Goal: Entertainment & Leisure: Consume media (video, audio)

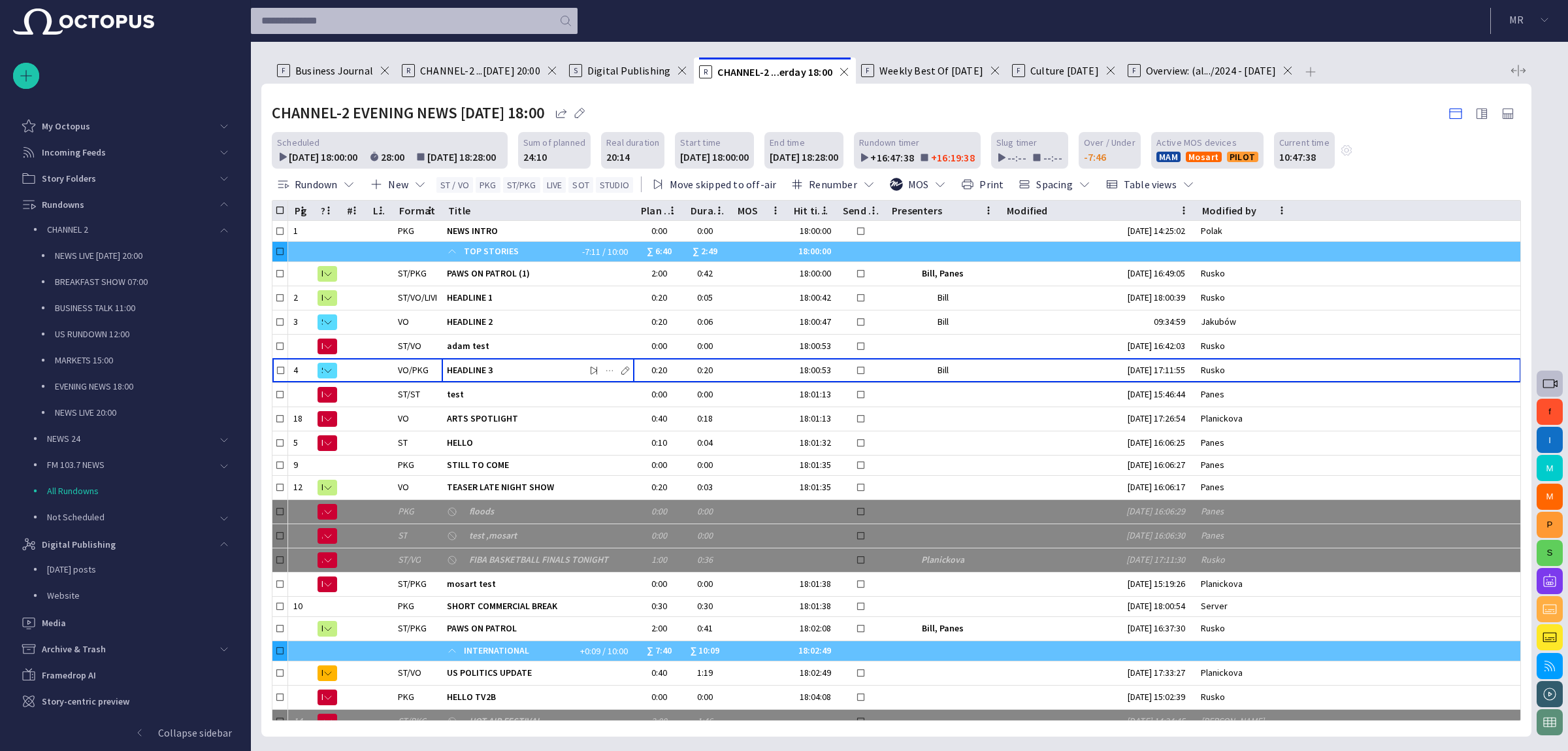
click at [1557, 375] on button "button" at bounding box center [1550, 383] width 26 height 26
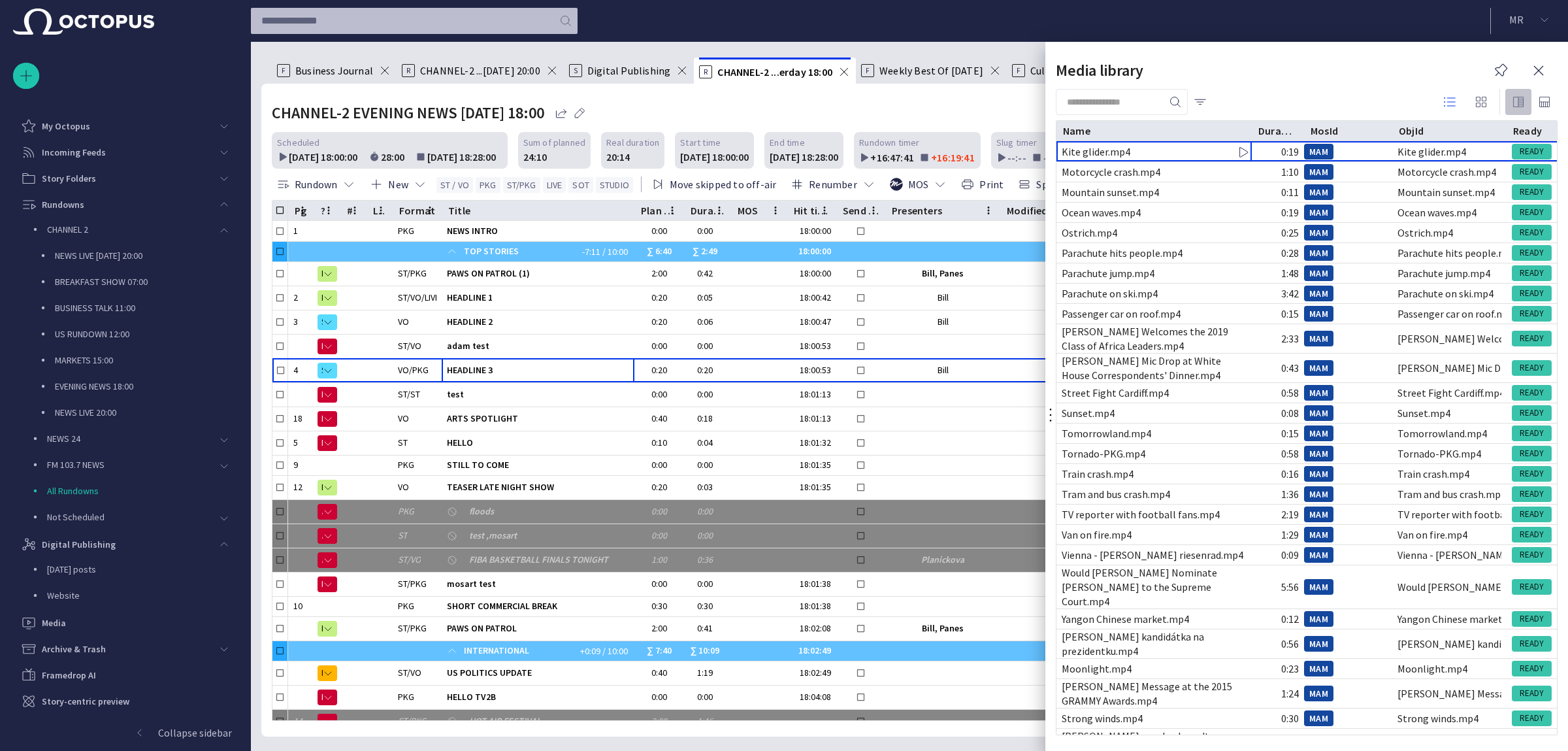
click at [1518, 104] on span "button" at bounding box center [1519, 102] width 16 height 16
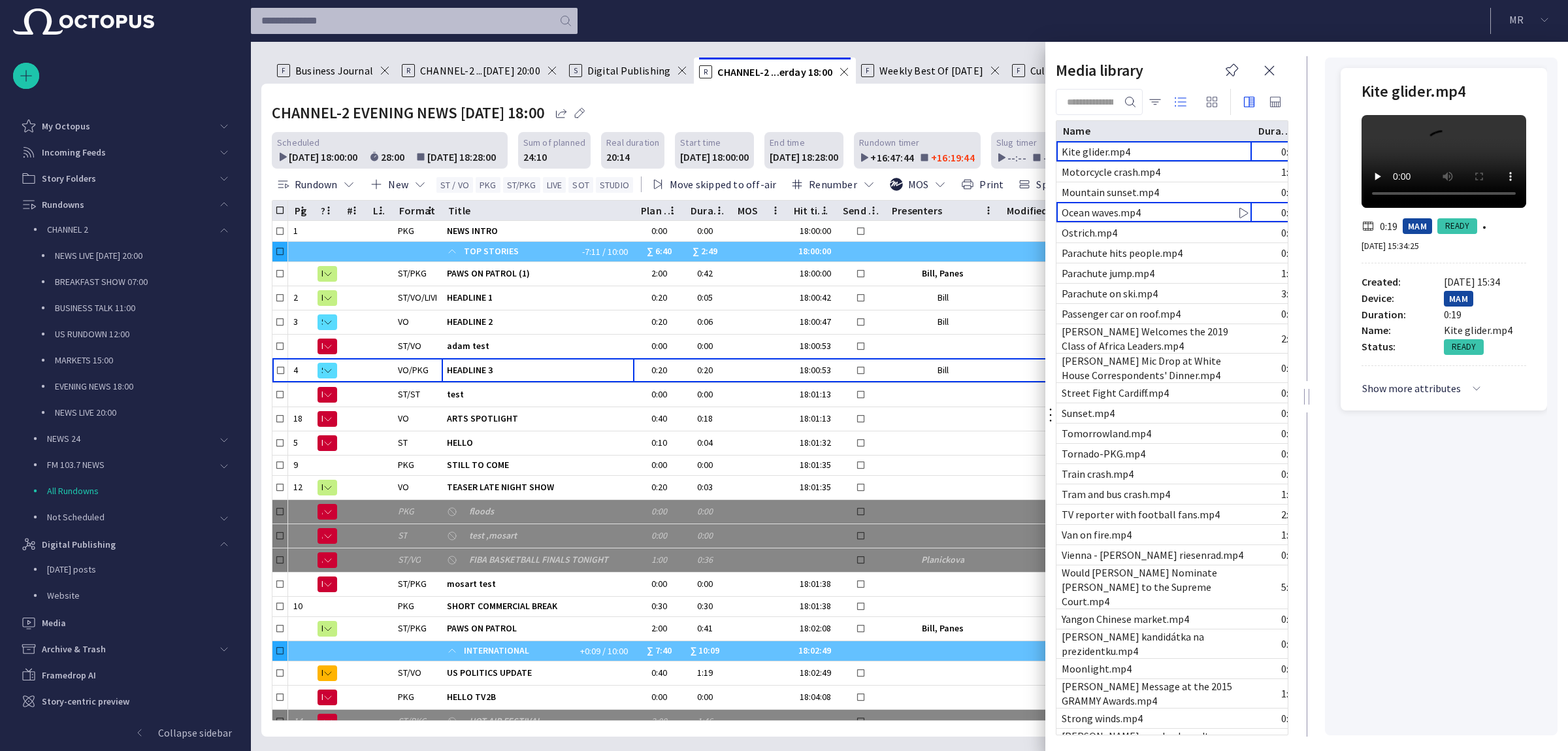
click at [1177, 204] on div "Ocean waves.mp4" at bounding box center [1154, 212] width 196 height 20
click at [1159, 208] on div "Ocean waves.mp4" at bounding box center [1154, 212] width 196 height 20
click at [1276, 64] on span "button" at bounding box center [1270, 71] width 16 height 16
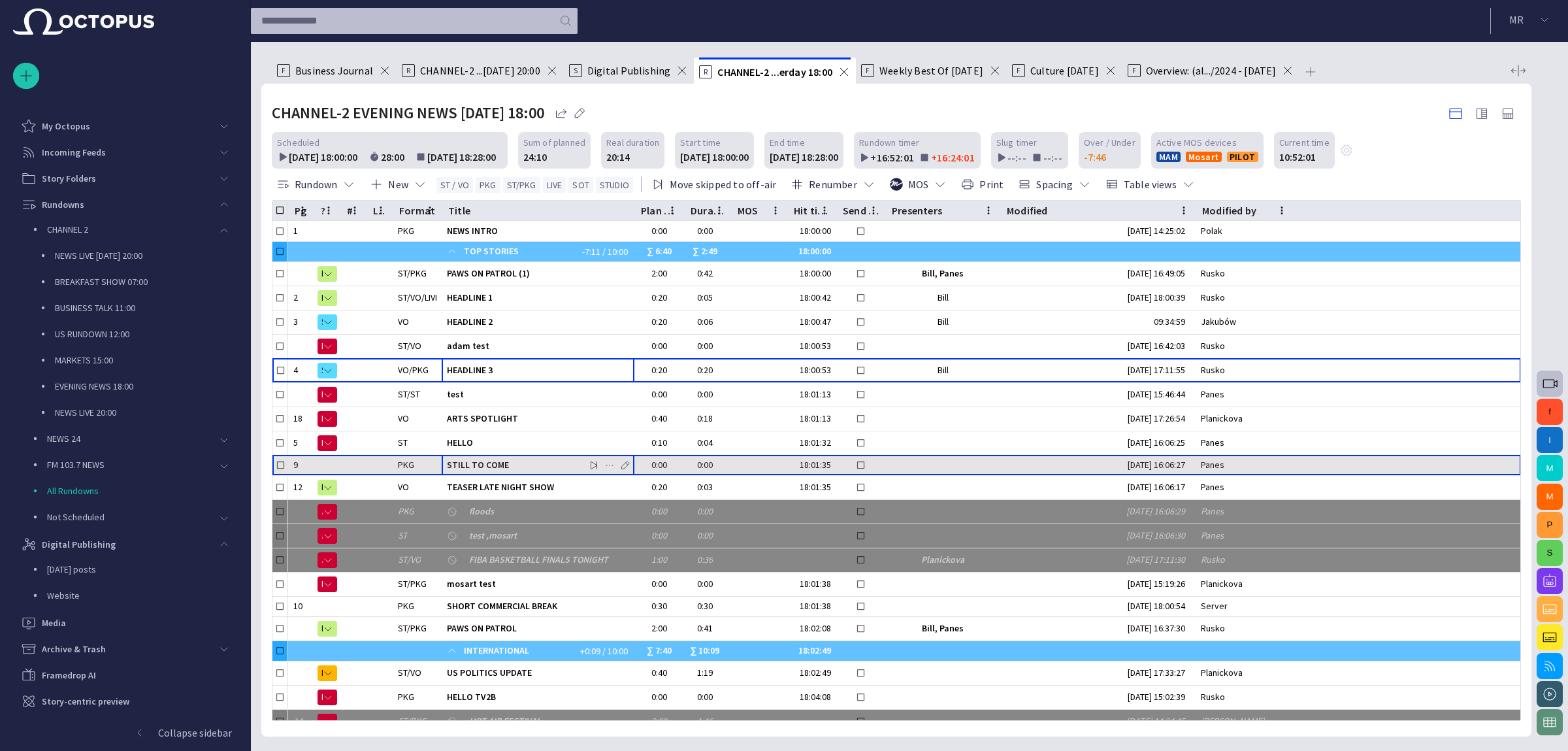
click at [543, 456] on div "STILL TO COME" at bounding box center [538, 465] width 182 height 20
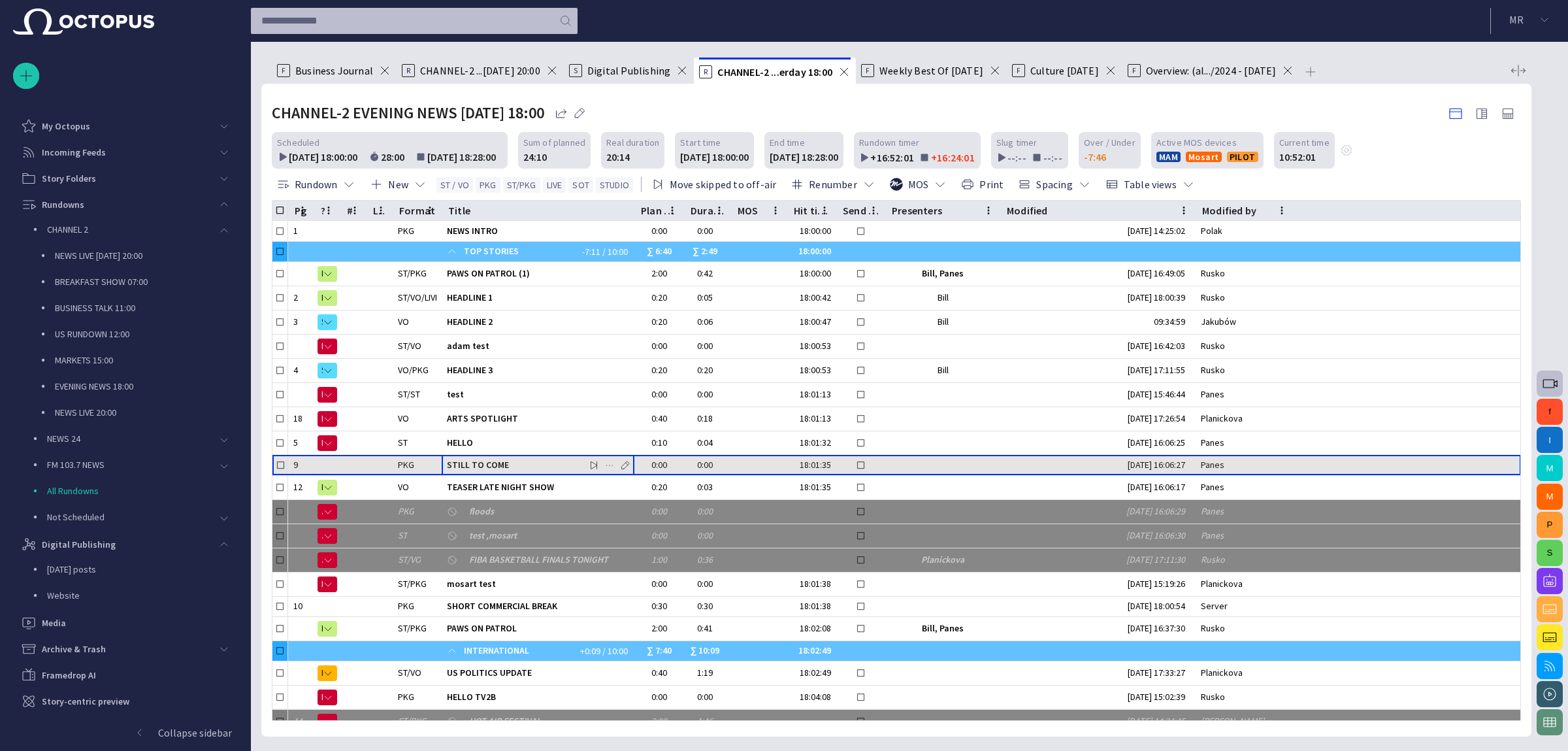
click at [543, 456] on div "STILL TO COME" at bounding box center [538, 465] width 182 height 20
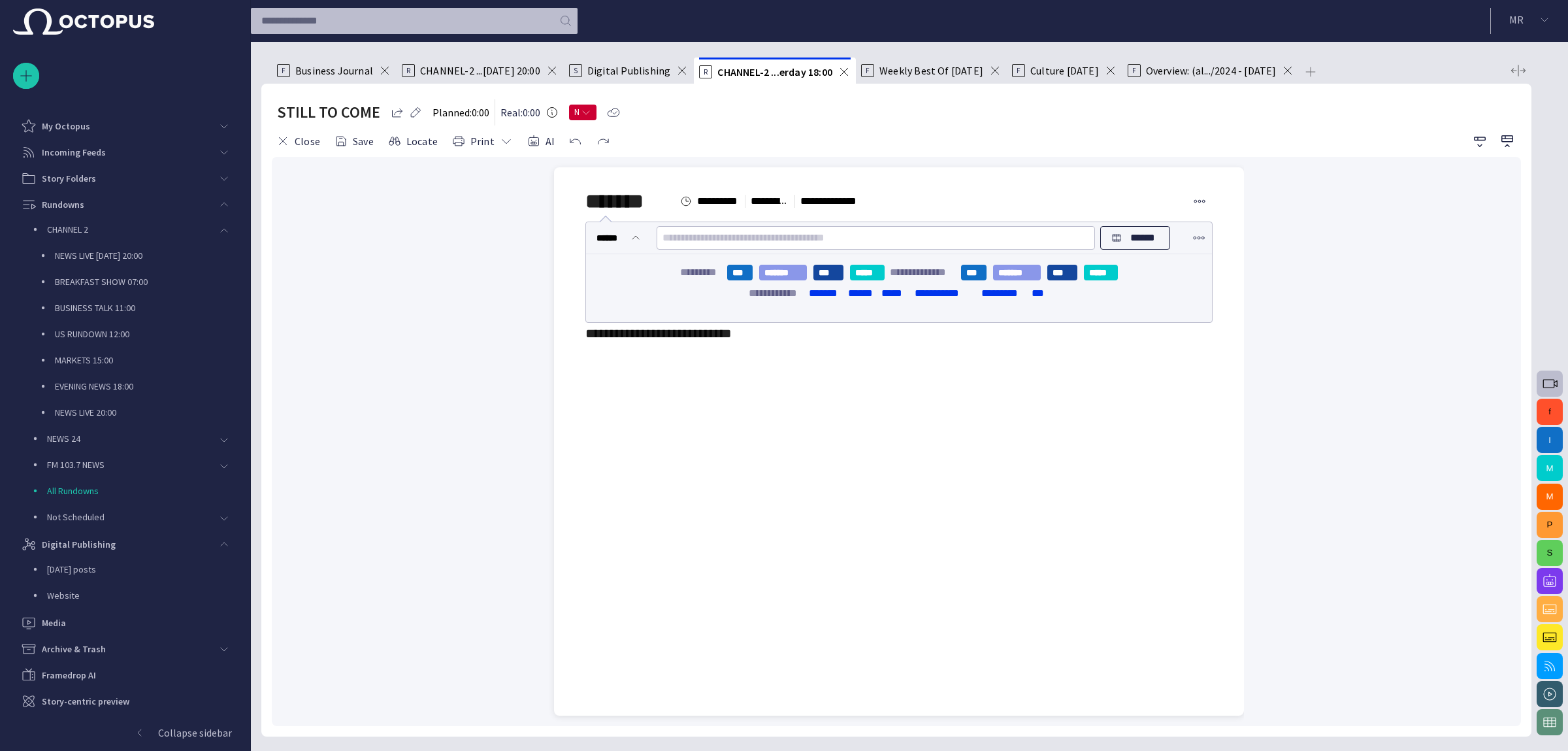
click at [587, 115] on span "button" at bounding box center [586, 112] width 10 height 10
click at [594, 157] on li "MEDIA READY" at bounding box center [618, 163] width 94 height 26
click at [547, 239] on div at bounding box center [784, 376] width 1568 height 751
click at [49, 617] on p "Media" at bounding box center [54, 623] width 24 height 13
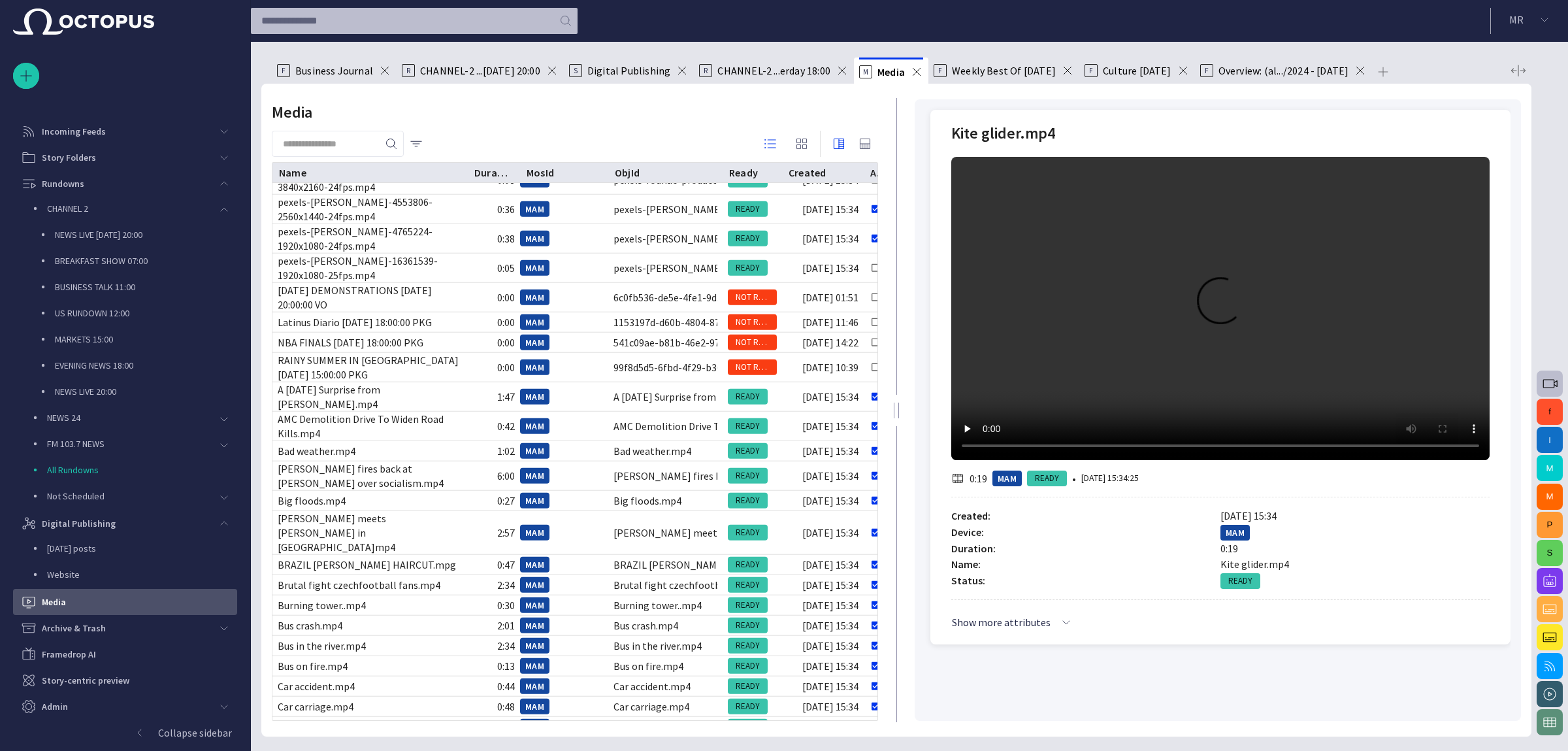
scroll to position [1627, 0]
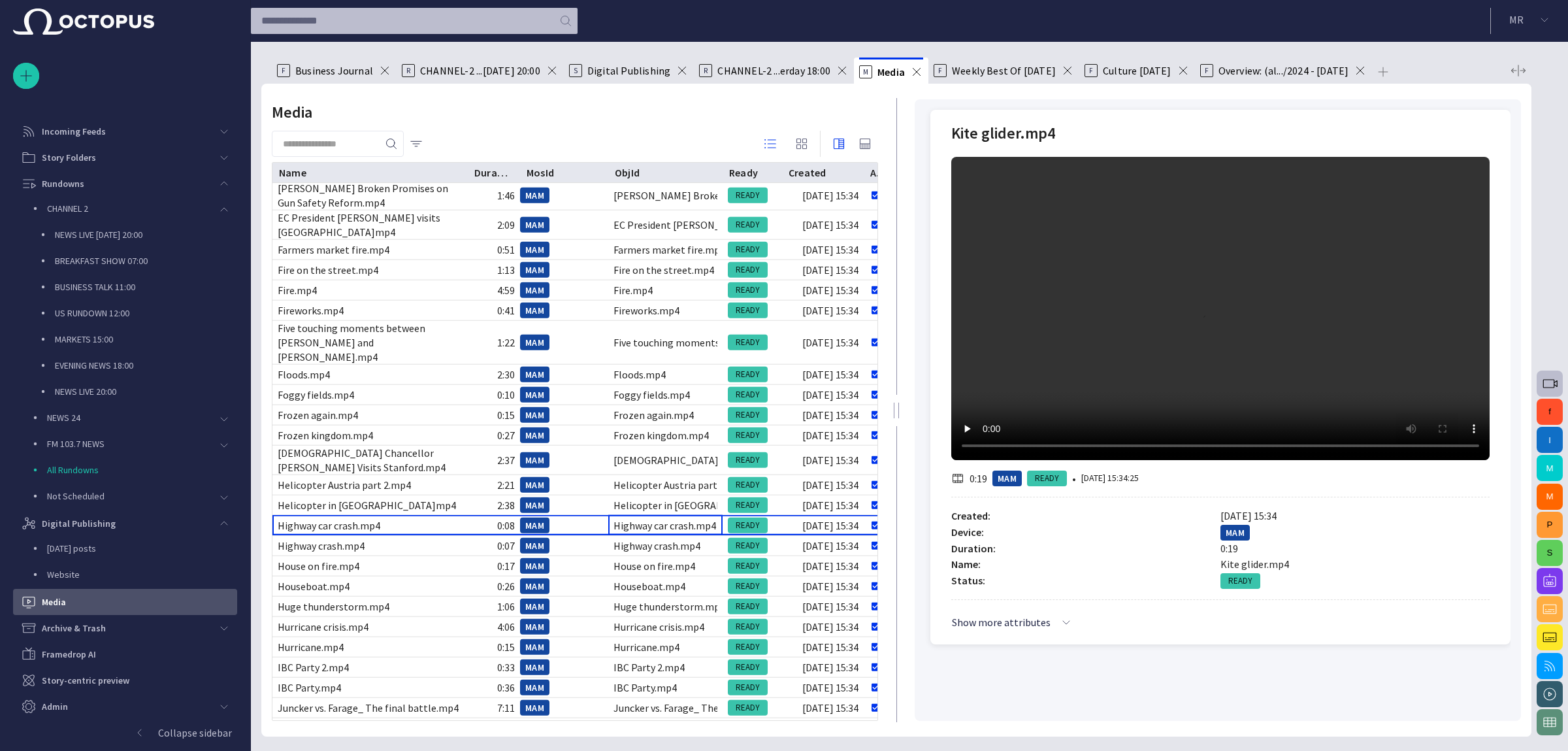
click at [624, 516] on div "Highway car crash.mp4" at bounding box center [666, 525] width 115 height 20
click at [98, 363] on p "EVENING NEWS 18:00" at bounding box center [146, 365] width 182 height 13
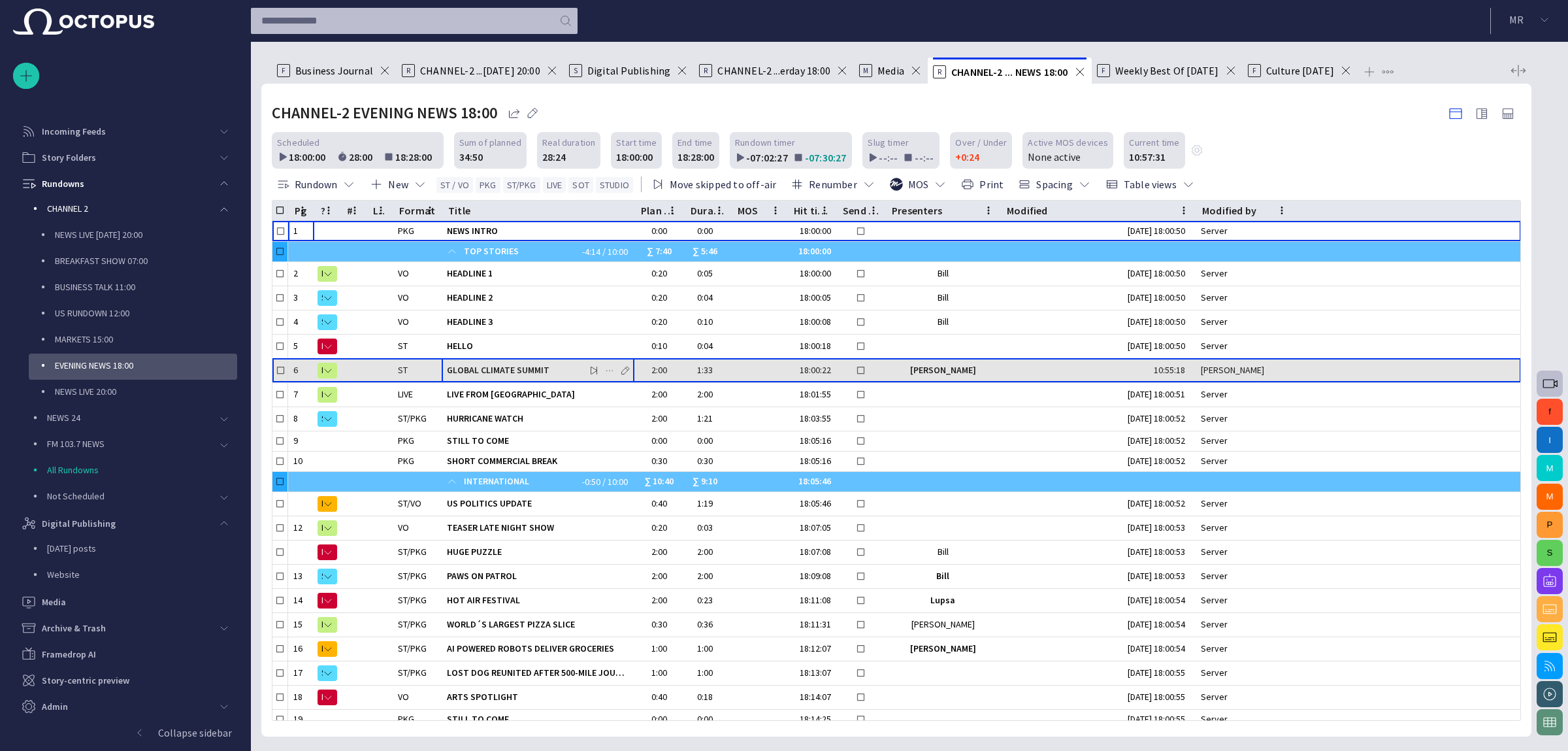
click at [489, 376] on div "GLOBAL CLIMATE SUMMIT" at bounding box center [538, 371] width 182 height 24
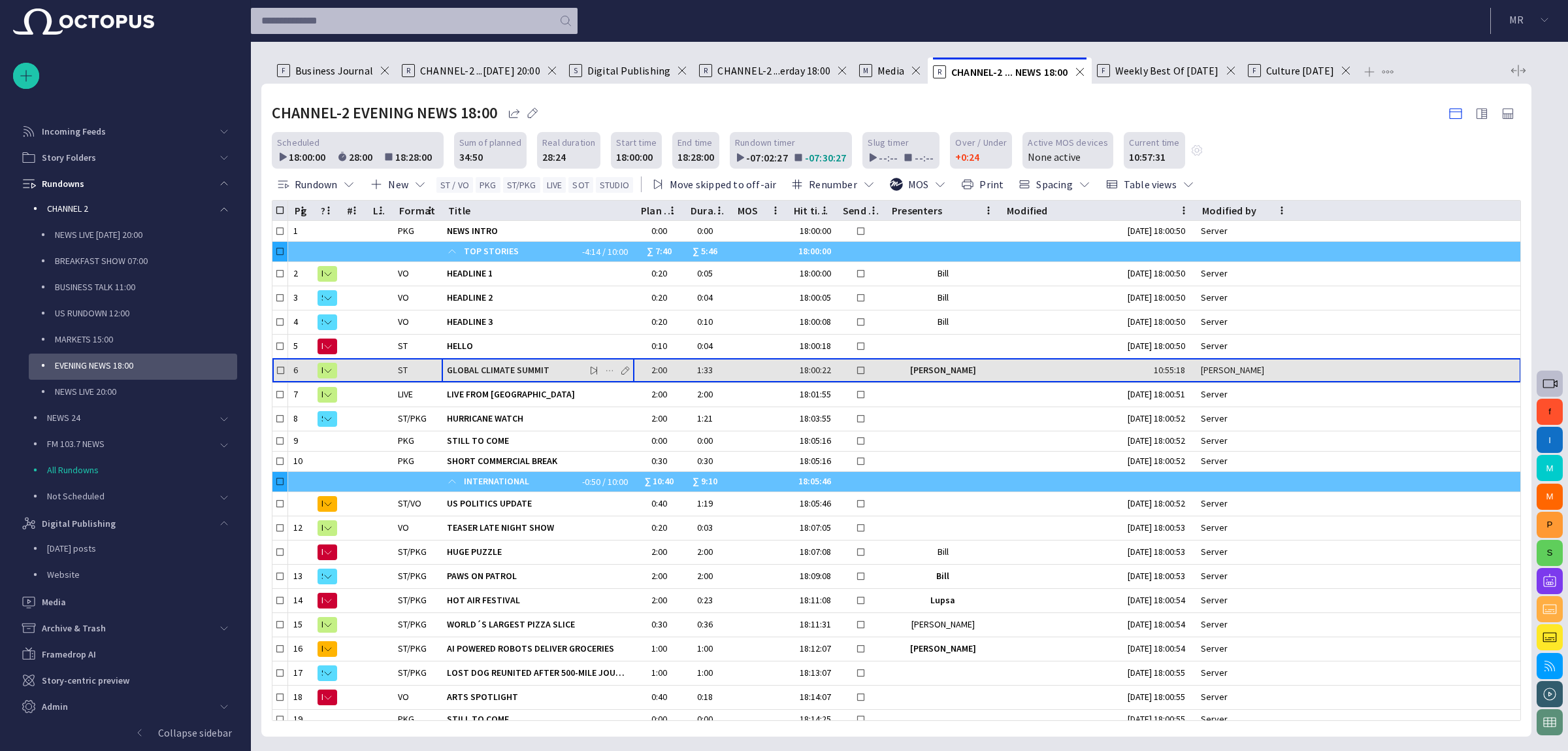
click at [489, 376] on div "GLOBAL CLIMATE SUMMIT" at bounding box center [538, 371] width 182 height 24
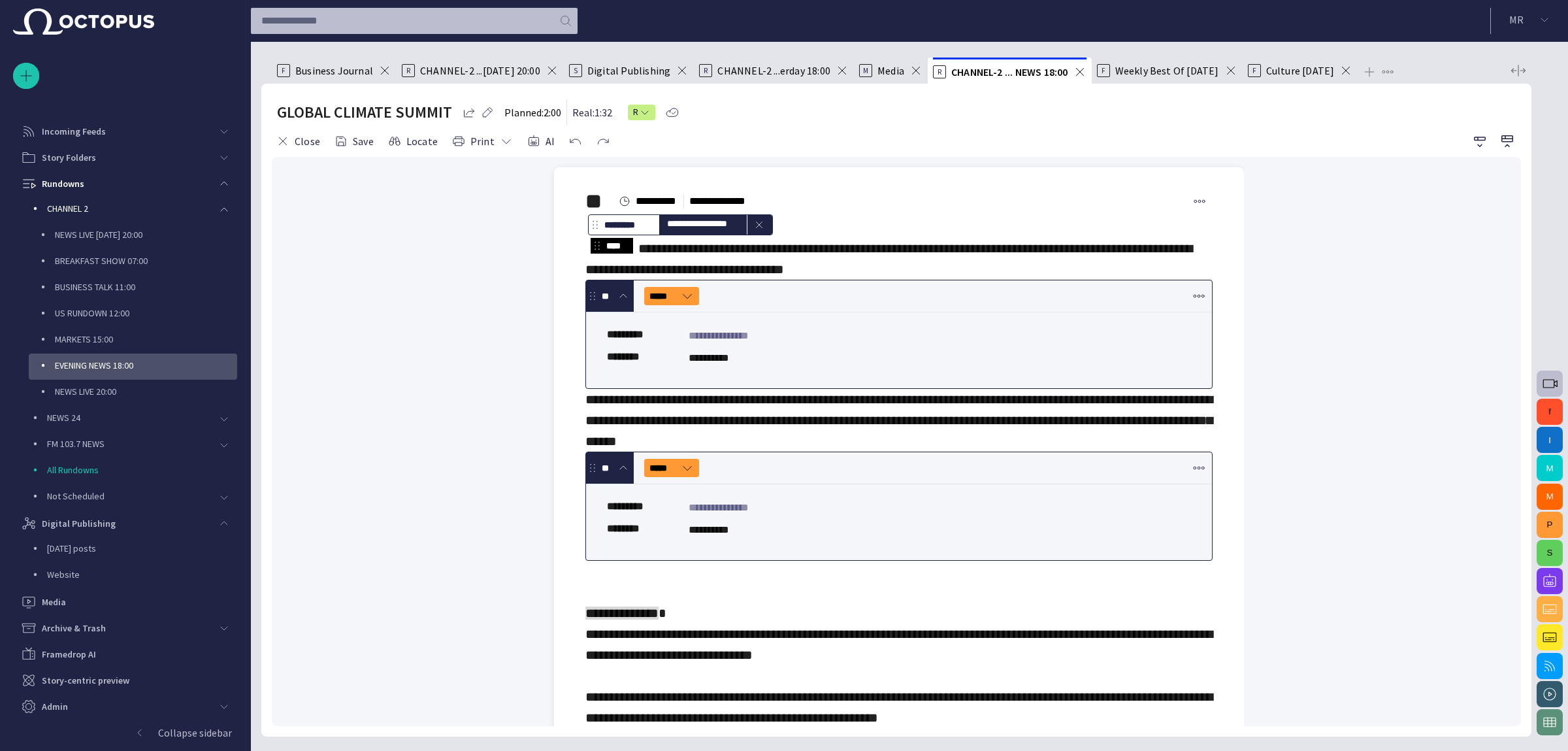
click at [689, 302] on span at bounding box center [687, 296] width 13 height 13
click at [698, 276] on span "**********" at bounding box center [889, 259] width 607 height 34
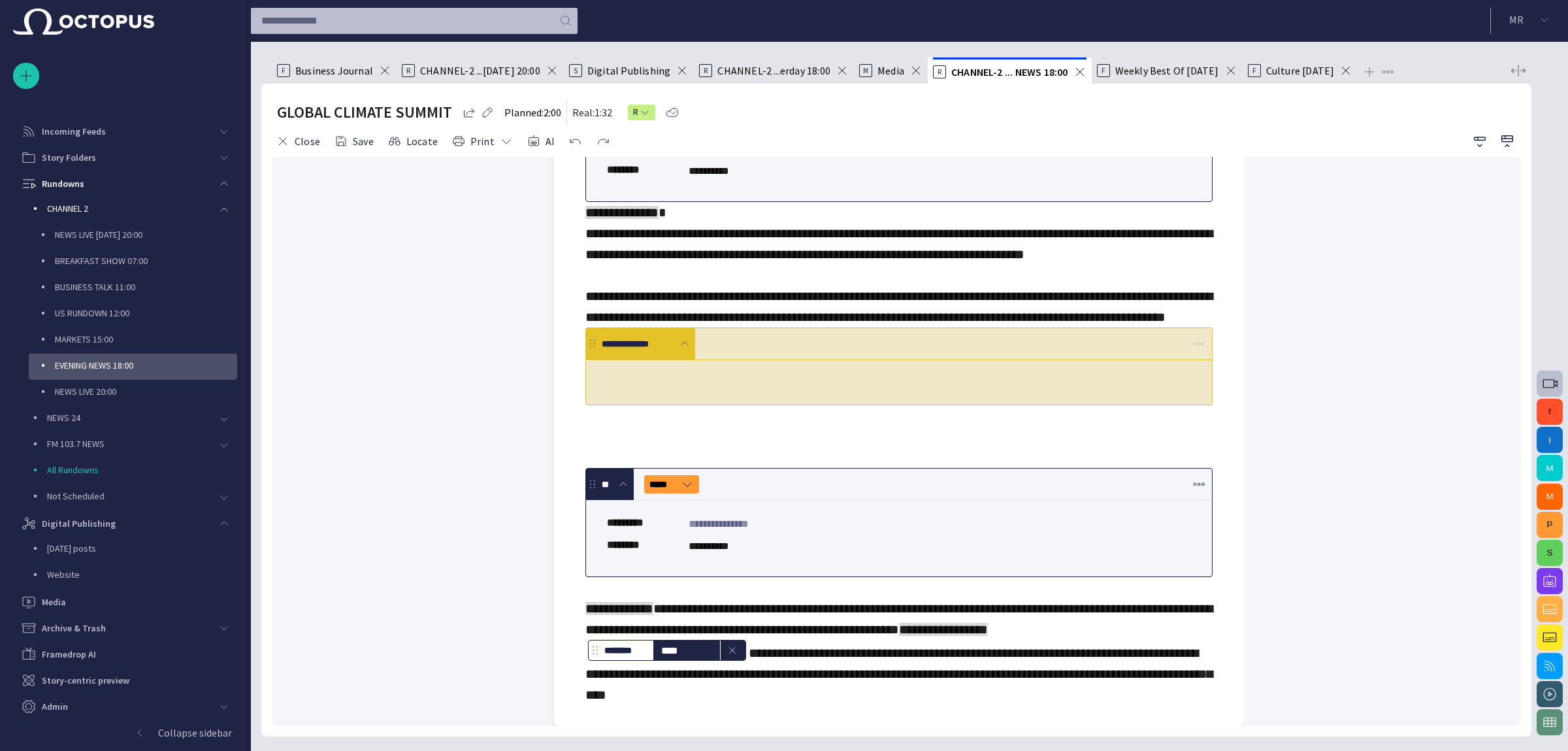
scroll to position [735, 0]
click at [542, 141] on button "AI" at bounding box center [541, 142] width 37 height 24
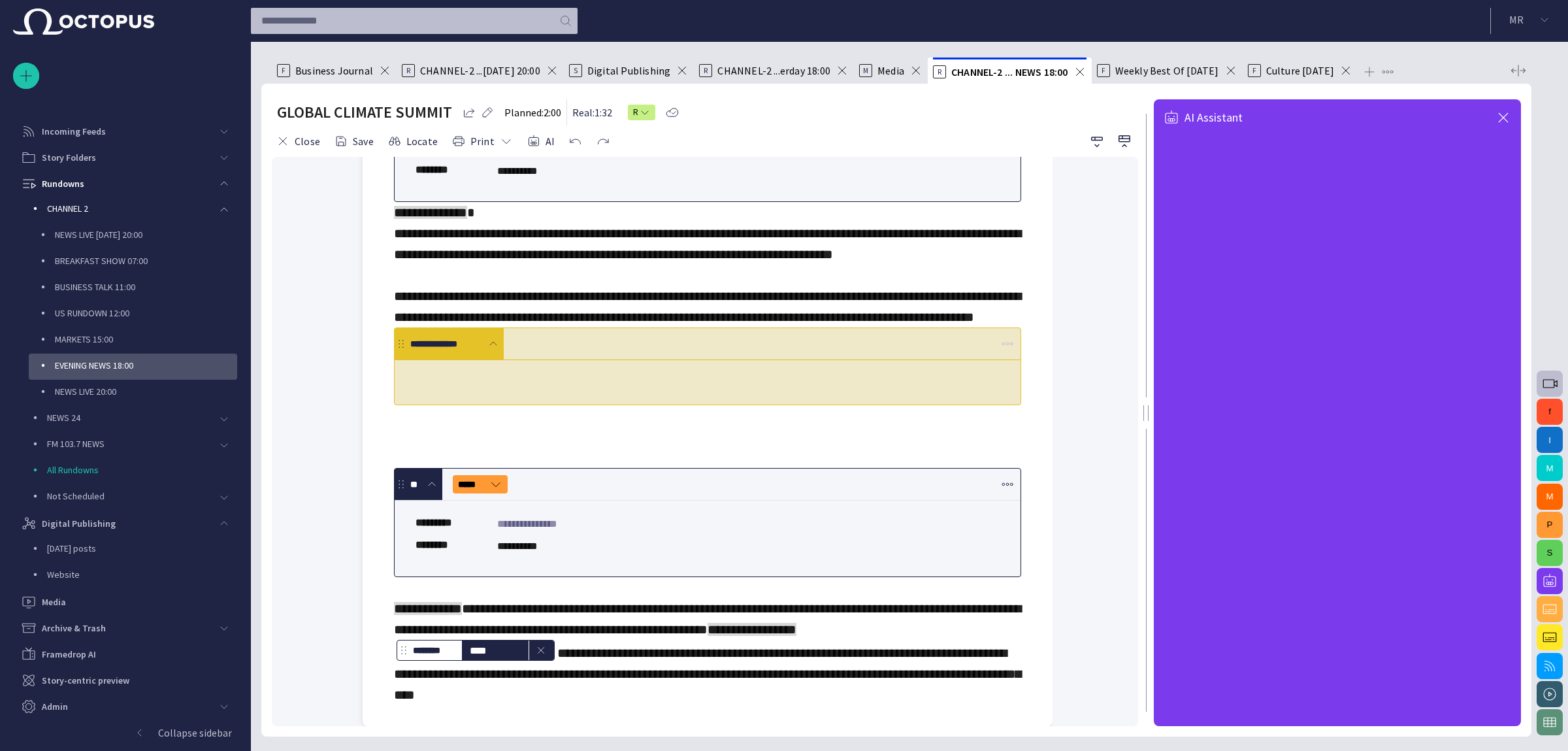
scroll to position [740, 0]
click at [1506, 110] on span "button" at bounding box center [1504, 118] width 16 height 16
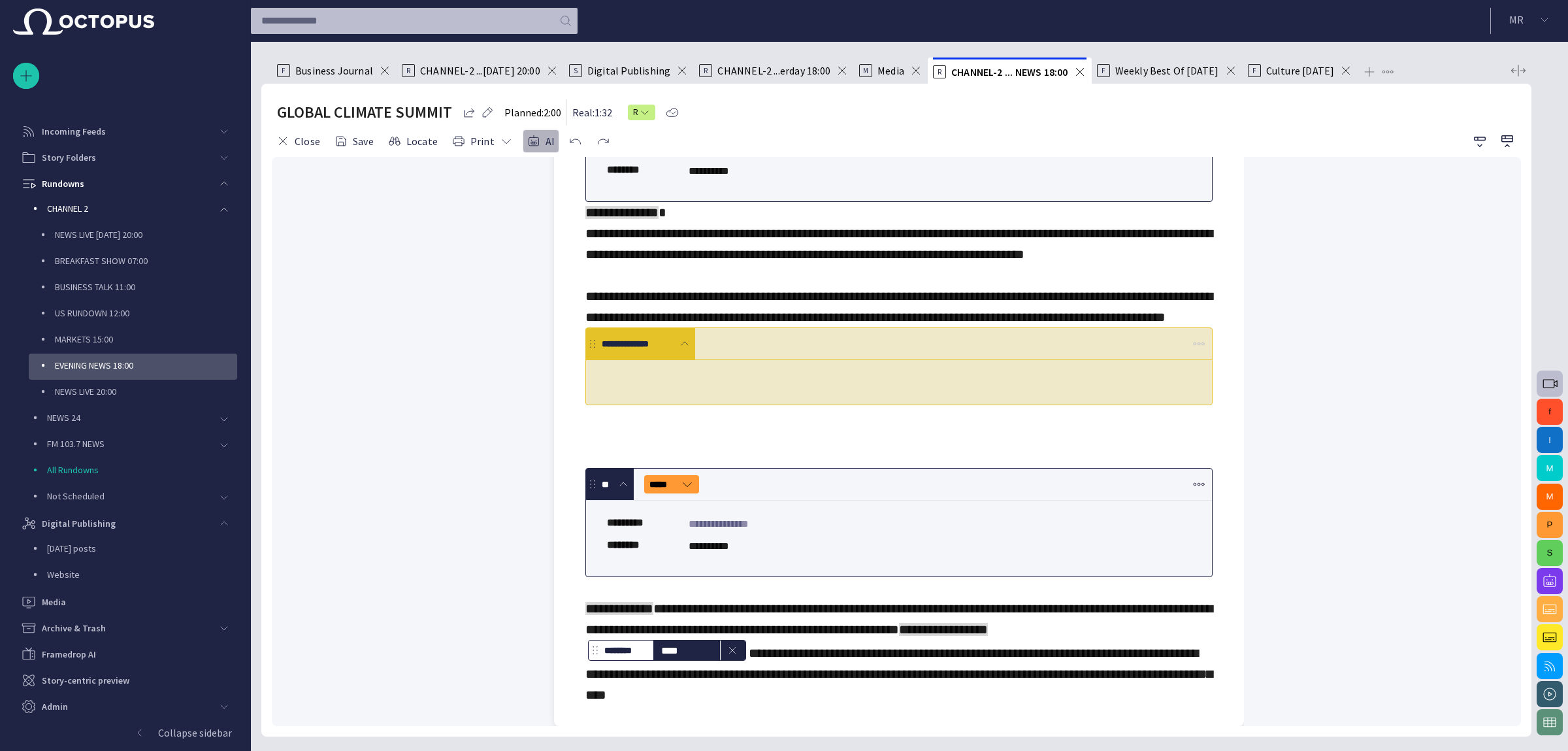
click at [538, 132] on button "AI" at bounding box center [541, 142] width 37 height 24
